Goal: Transaction & Acquisition: Purchase product/service

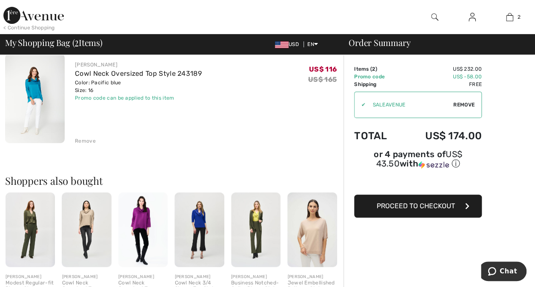
scroll to position [173, 0]
click at [189, 236] on img at bounding box center [199, 229] width 49 height 75
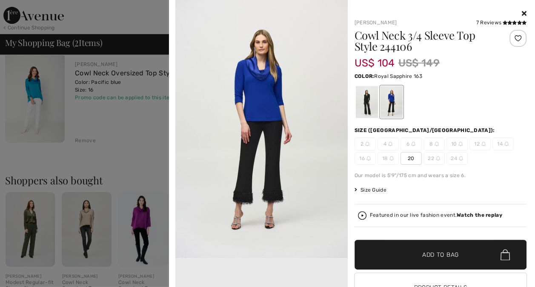
click at [522, 17] on div "Your browser does not support the video tag. Joseph Ribkoff 7 Reviews 7 Reviews…" at bounding box center [351, 161] width 359 height 322
click at [522, 15] on icon at bounding box center [524, 13] width 5 height 7
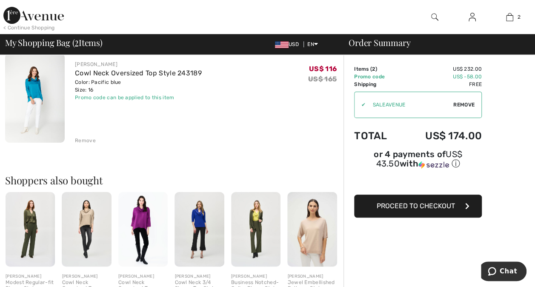
click at [143, 225] on img at bounding box center [142, 229] width 49 height 75
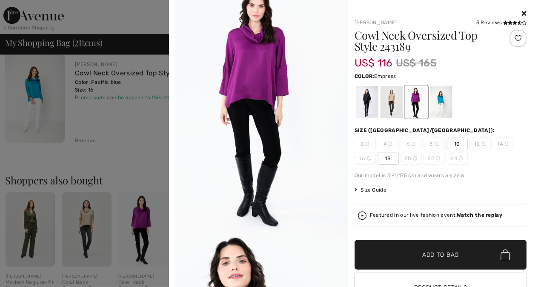
scroll to position [0, 0]
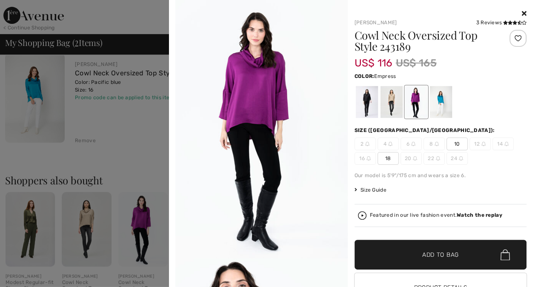
click at [522, 12] on icon at bounding box center [524, 13] width 5 height 7
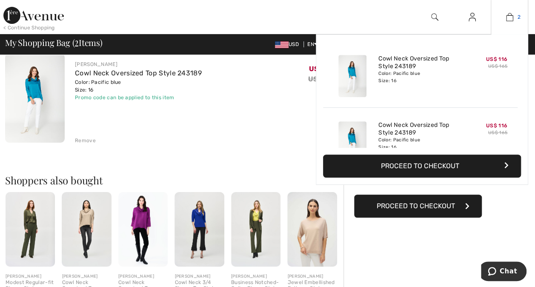
click at [508, 18] on img at bounding box center [509, 17] width 7 height 10
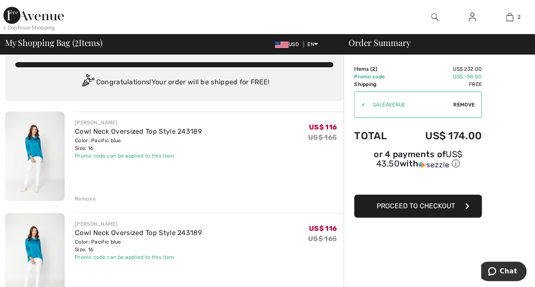
scroll to position [14, 0]
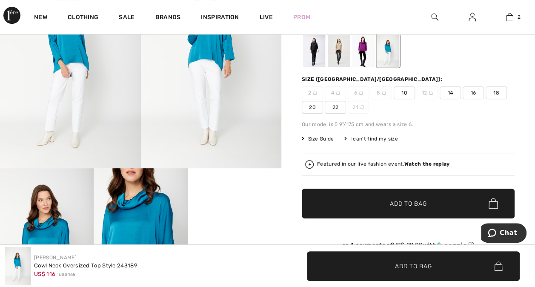
scroll to position [124, 0]
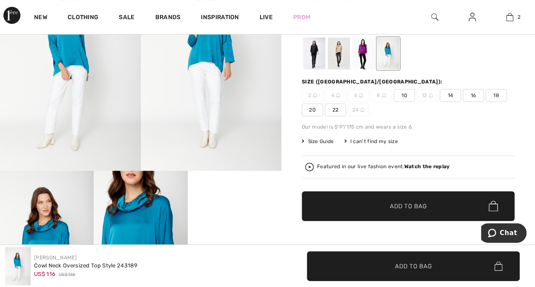
click at [451, 95] on span "14" at bounding box center [450, 95] width 21 height 13
click at [407, 196] on span "✔ Added to Bag Add to Bag" at bounding box center [408, 206] width 213 height 30
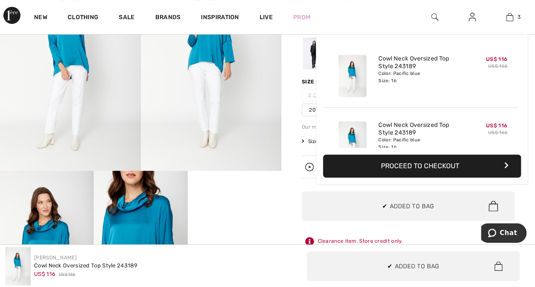
scroll to position [92, 0]
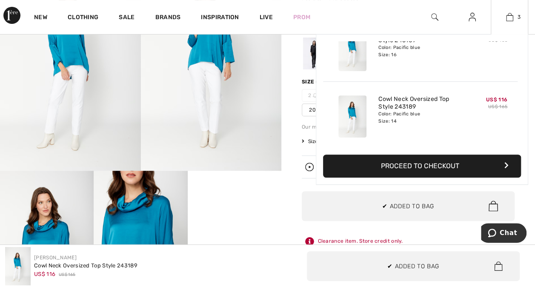
click at [402, 169] on button "Proceed to Checkout" at bounding box center [422, 166] width 198 height 23
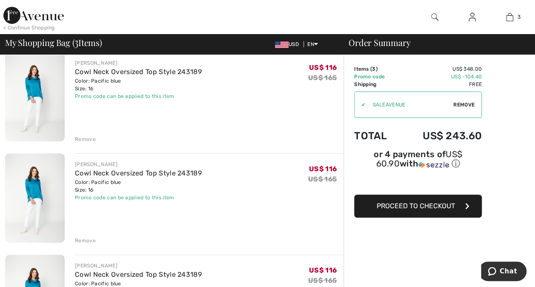
scroll to position [67, 0]
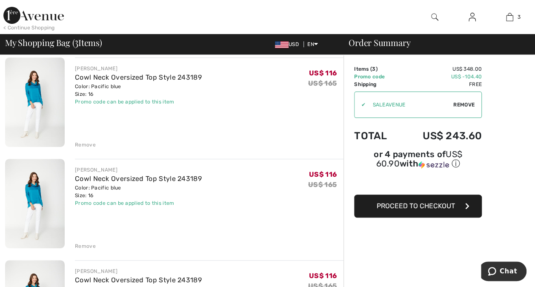
click at [89, 144] on div "Remove" at bounding box center [85, 145] width 21 height 8
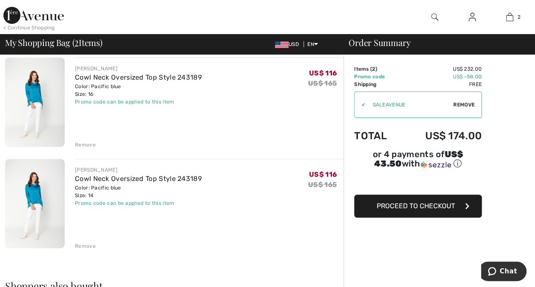
click at [412, 202] on span "Proceed to Checkout" at bounding box center [416, 206] width 78 height 8
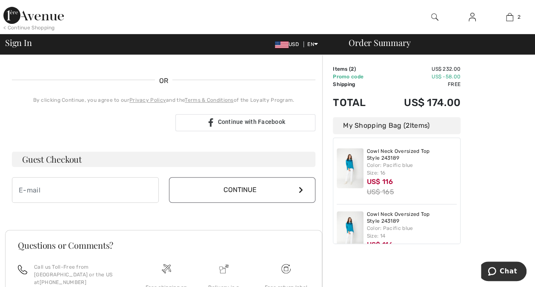
scroll to position [172, 0]
click at [256, 190] on button "Continue" at bounding box center [242, 191] width 147 height 26
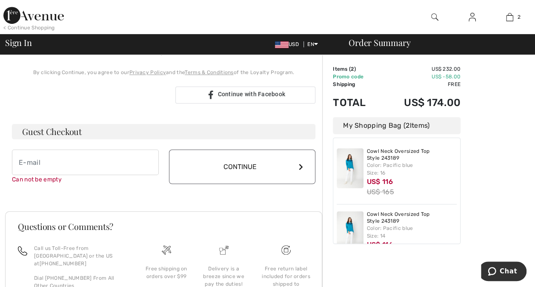
scroll to position [207, 0]
click at [263, 164] on button "Continue" at bounding box center [242, 167] width 147 height 34
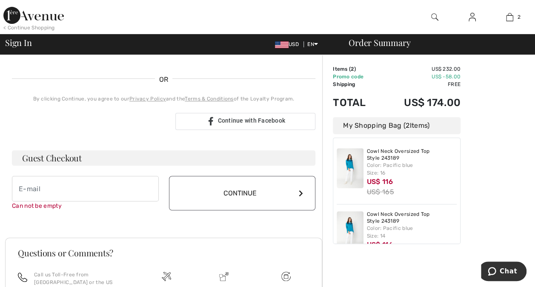
scroll to position [182, 0]
click at [82, 190] on input "email" at bounding box center [85, 188] width 147 height 26
type input "juliannepancio2@gmail.com"
click at [226, 192] on button "Continue" at bounding box center [242, 192] width 147 height 34
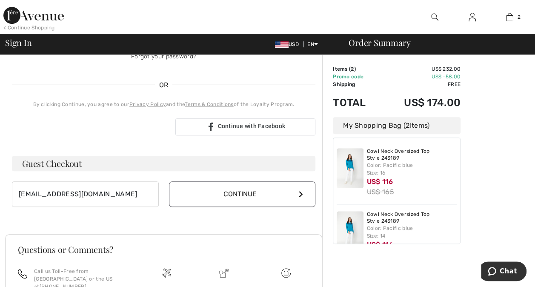
scroll to position [173, 0]
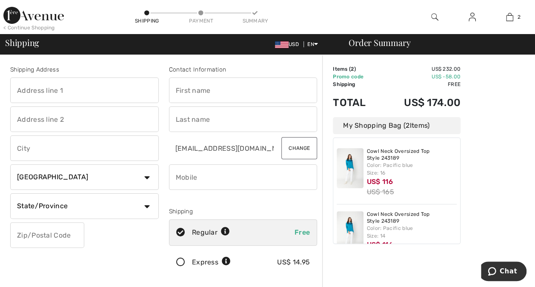
click at [74, 86] on input "text" at bounding box center [84, 91] width 149 height 26
type input "[STREET_ADDRESS]"
type input "penfield"
select select "US"
select select "NY"
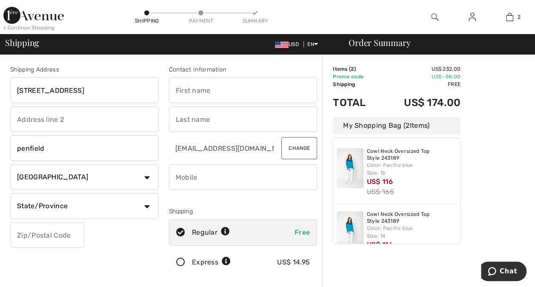
type input "14526"
type input "[PERSON_NAME]"
type input "Pancio"
type input "5857490410"
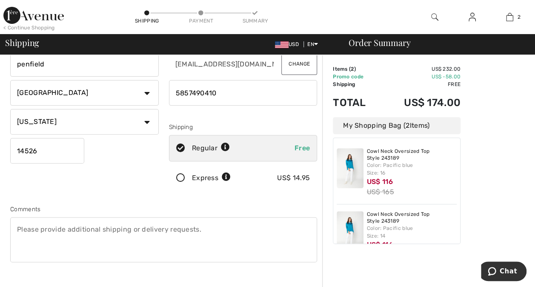
scroll to position [85, 0]
click at [227, 147] on icon at bounding box center [225, 147] width 9 height 9
radio input "true"
click at [179, 177] on icon at bounding box center [180, 177] width 23 height 9
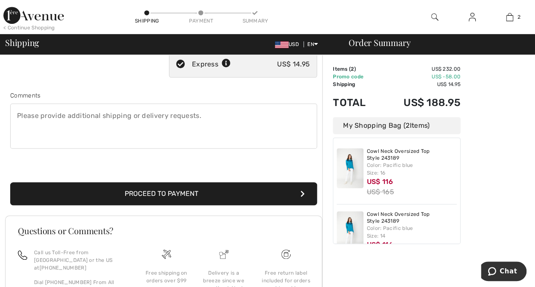
scroll to position [198, 0]
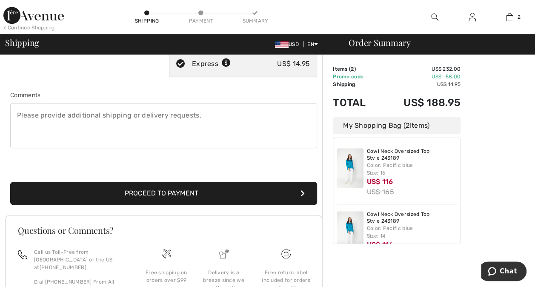
click at [195, 195] on button "Proceed to Payment" at bounding box center [163, 193] width 307 height 23
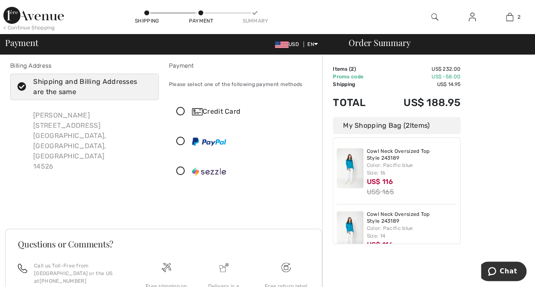
scroll to position [3, 0]
click at [200, 114] on img at bounding box center [197, 112] width 11 height 7
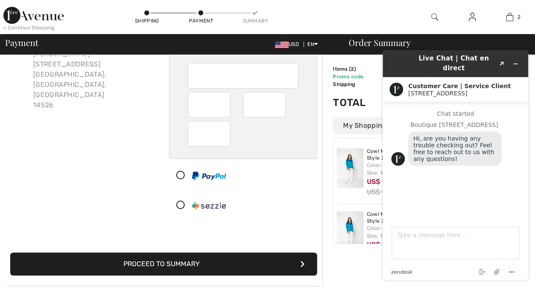
scroll to position [66, 0]
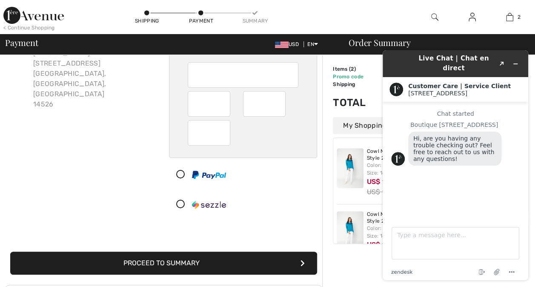
click at [209, 262] on button "Proceed to Summary" at bounding box center [163, 263] width 307 height 23
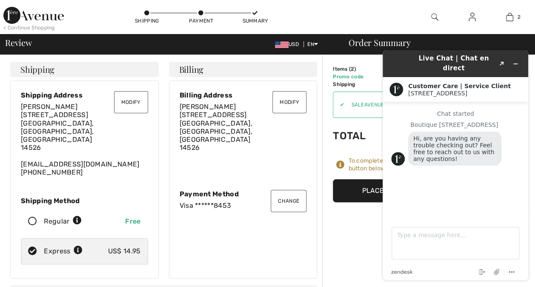
click at [369, 187] on button "Place Your Order" at bounding box center [397, 190] width 128 height 23
click at [515, 64] on icon "Minimize widget" at bounding box center [516, 64] width 4 height 0
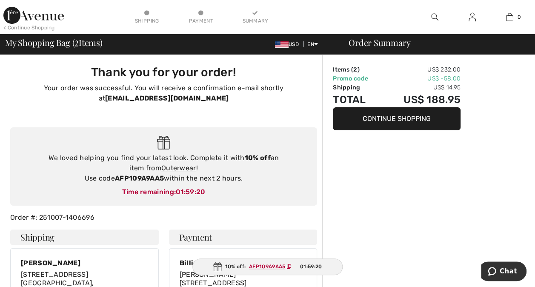
scroll to position [24, 0]
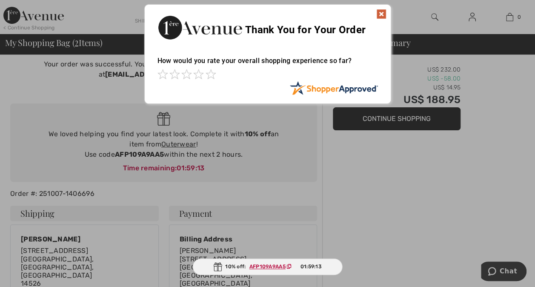
click at [382, 12] on img at bounding box center [381, 14] width 10 height 10
